Goal: Navigation & Orientation: Find specific page/section

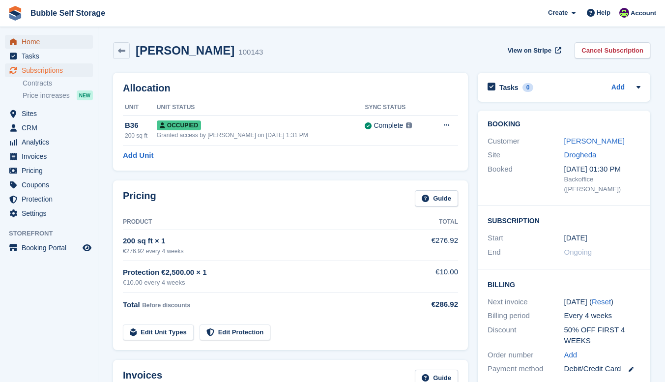
click at [31, 38] on span "Home" at bounding box center [51, 42] width 59 height 14
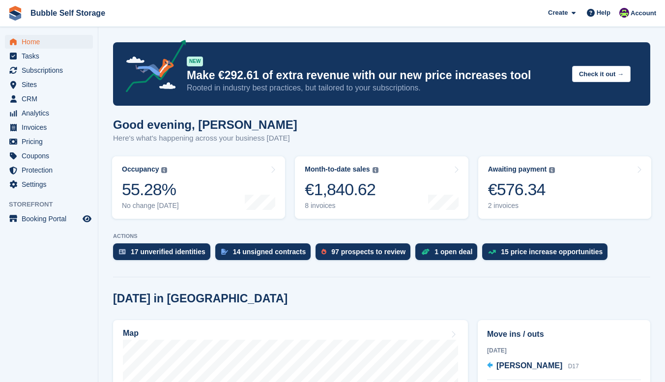
scroll to position [279, 0]
